Goal: Transaction & Acquisition: Purchase product/service

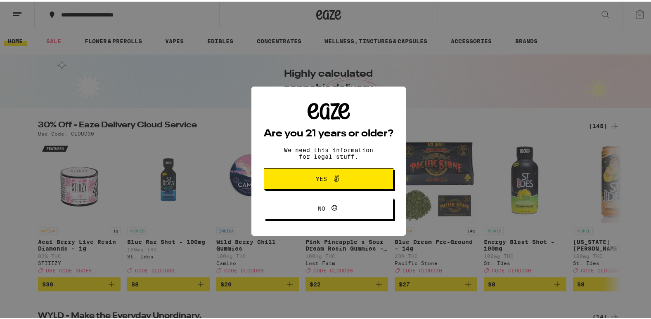
click at [327, 178] on span at bounding box center [334, 177] width 14 height 11
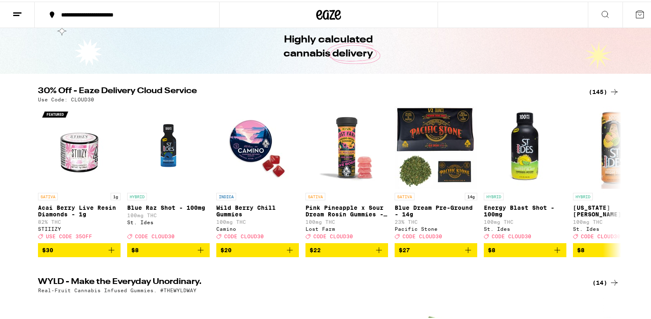
scroll to position [31, 0]
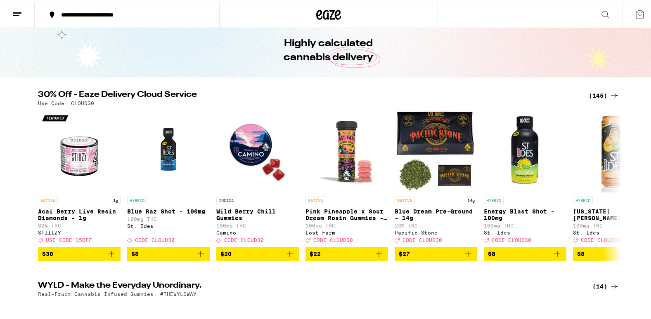
click at [595, 98] on div "(145)" at bounding box center [603, 94] width 31 height 10
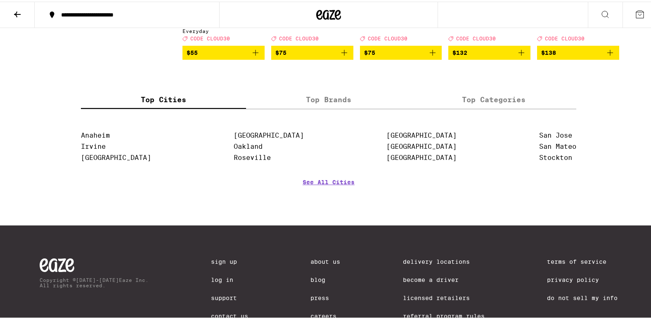
scroll to position [4655, 0]
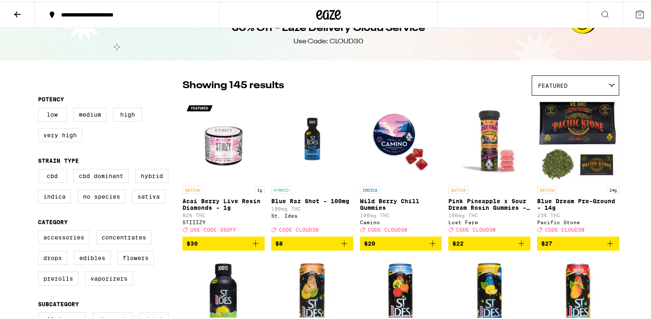
scroll to position [0, 0]
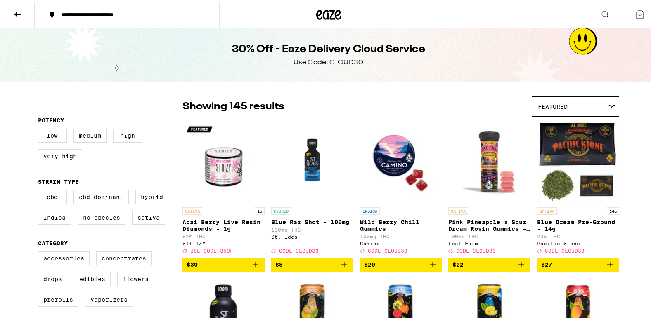
click at [19, 14] on icon at bounding box center [17, 13] width 10 height 10
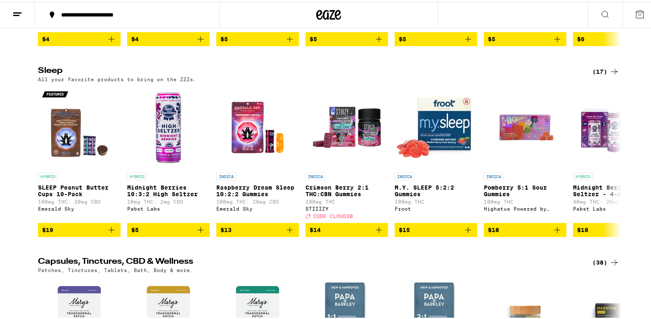
scroll to position [2874, 0]
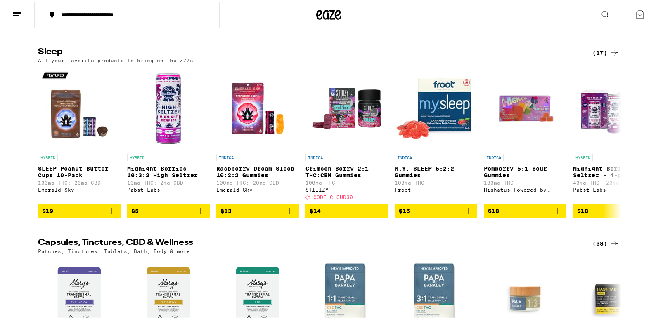
click at [594, 56] on div "(17)" at bounding box center [605, 51] width 27 height 10
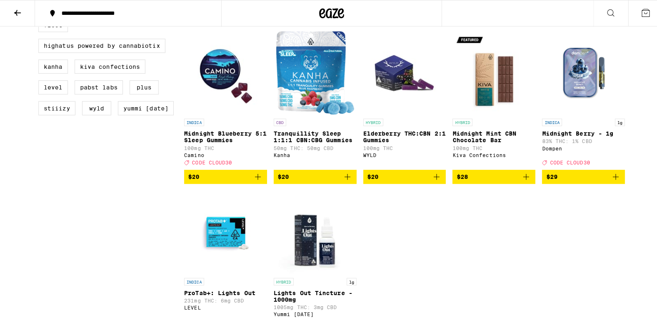
scroll to position [413, 0]
